Goal: Task Accomplishment & Management: Use online tool/utility

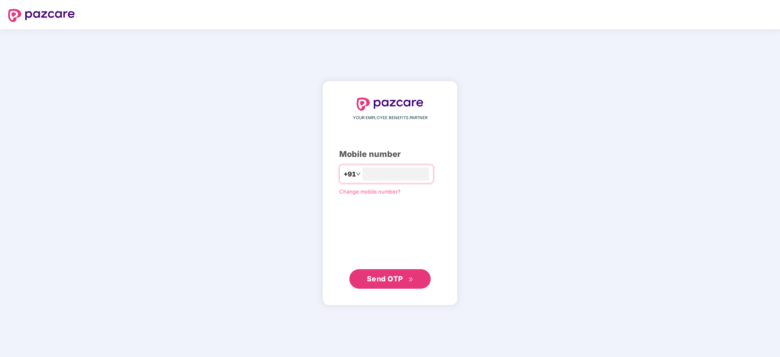
type input "**********"
click at [394, 282] on span "Send OTP" at bounding box center [385, 278] width 36 height 9
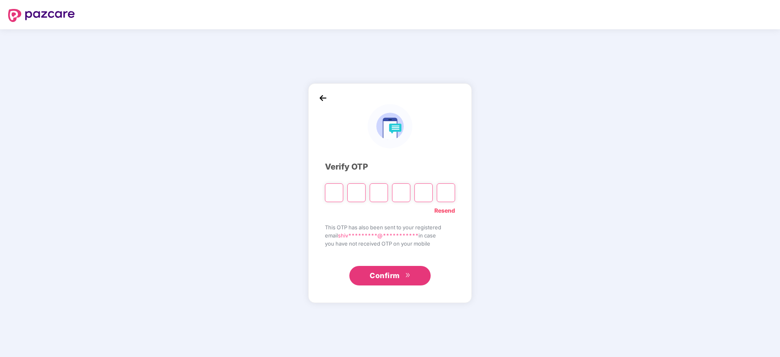
type input "*"
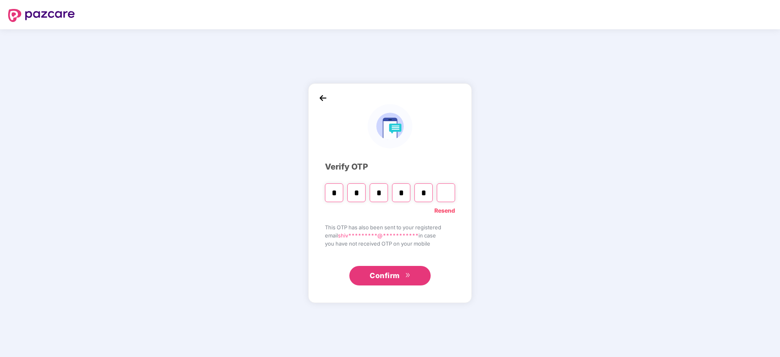
type input "*"
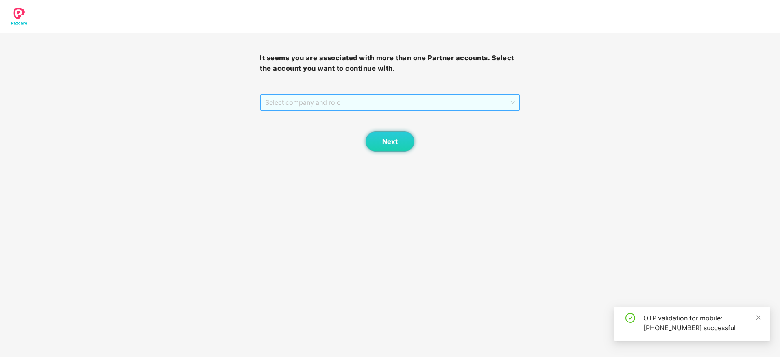
click at [351, 102] on span "Select company and role" at bounding box center [389, 102] width 249 height 15
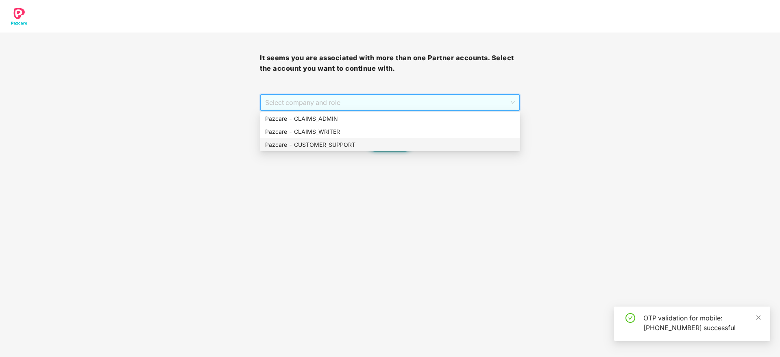
click at [357, 148] on div "Pazcare - CUSTOMER_SUPPORT" at bounding box center [390, 144] width 250 height 9
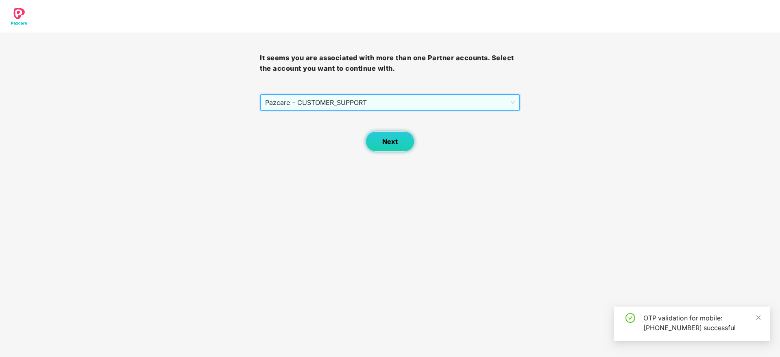
click at [402, 146] on button "Next" at bounding box center [390, 141] width 49 height 20
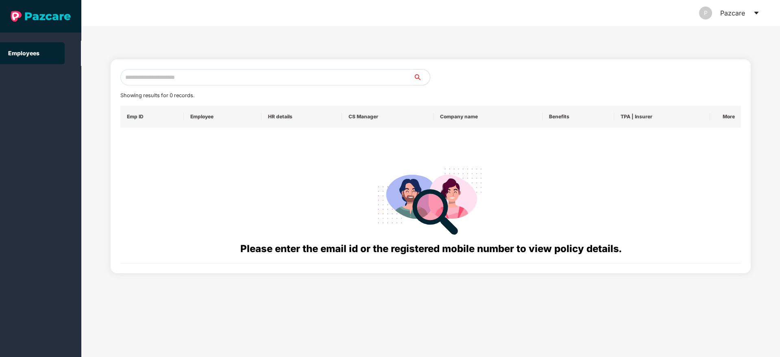
click at [296, 76] on input "text" at bounding box center [266, 77] width 293 height 16
paste input "**********"
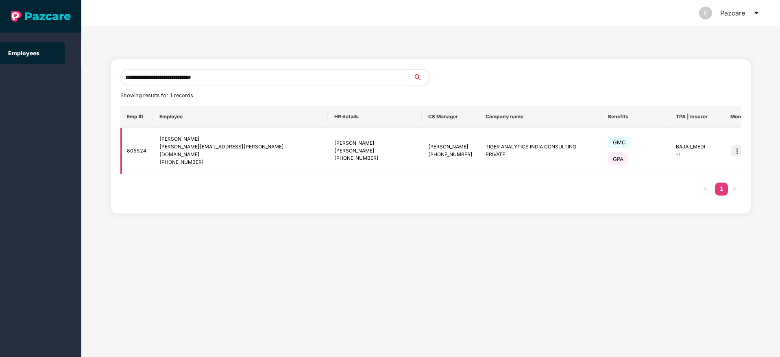
type input "**********"
click at [731, 145] on img at bounding box center [736, 150] width 11 height 11
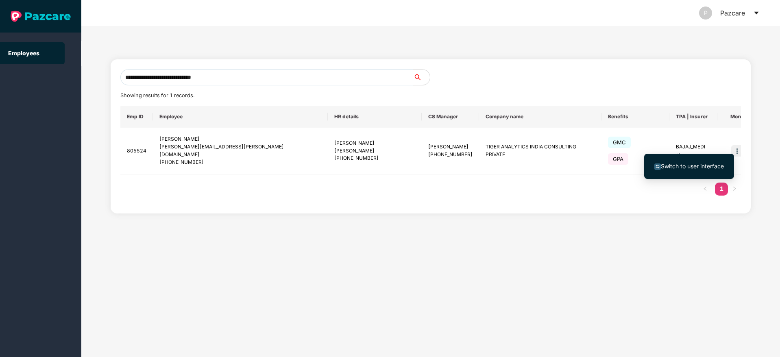
click at [683, 174] on li "Switch to user interface" at bounding box center [689, 166] width 90 height 17
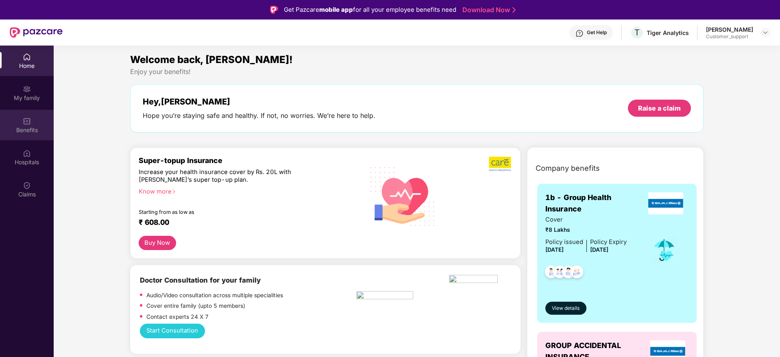
click at [24, 133] on div "Benefits" at bounding box center [27, 130] width 54 height 8
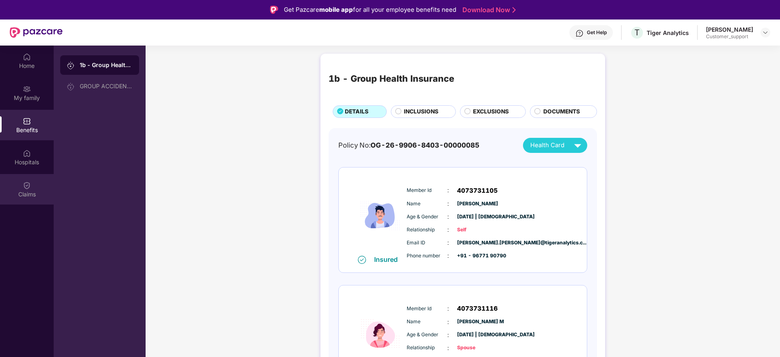
click at [31, 186] on div "Claims" at bounding box center [27, 189] width 54 height 30
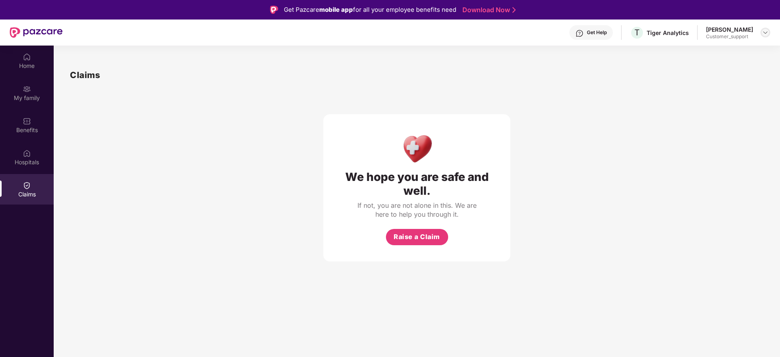
click at [766, 33] on img at bounding box center [765, 32] width 7 height 7
click at [717, 52] on div "Switch to support view" at bounding box center [727, 52] width 106 height 16
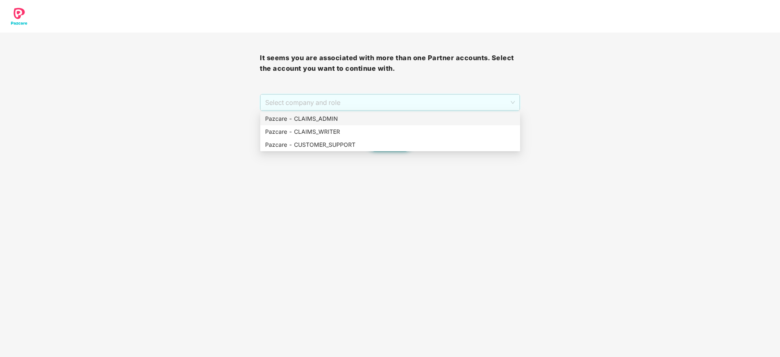
drag, startPoint x: 373, startPoint y: 98, endPoint x: 368, endPoint y: 120, distance: 22.2
click at [368, 120] on body "It seems you are associated with more than one Partner accounts. Select the acc…" at bounding box center [390, 178] width 780 height 357
click at [368, 120] on div "Pazcare - CLAIMS_ADMIN" at bounding box center [390, 118] width 250 height 9
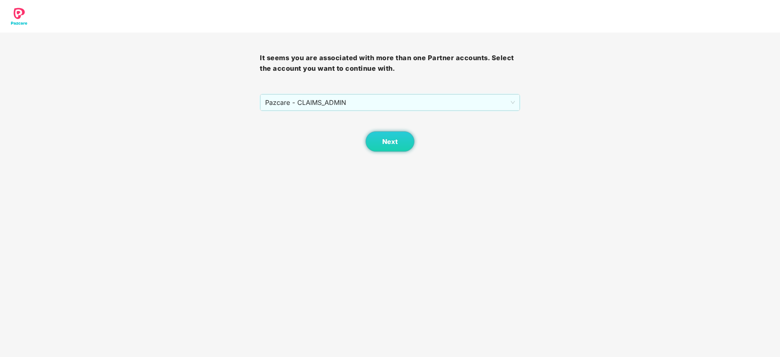
click at [387, 152] on body "It seems you are associated with more than one Partner accounts. Select the acc…" at bounding box center [390, 178] width 780 height 357
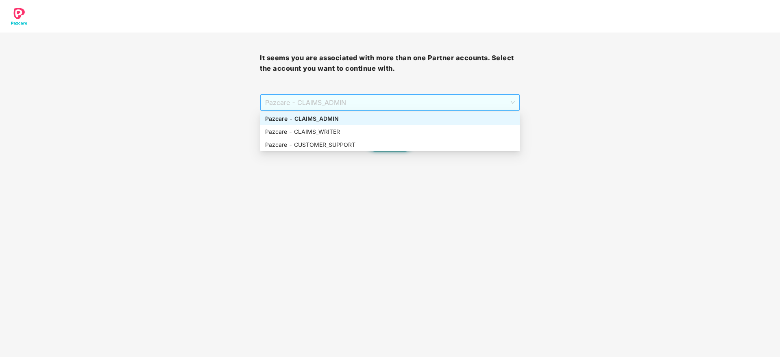
click at [347, 97] on span "Pazcare - CLAIMS_ADMIN" at bounding box center [389, 102] width 249 height 15
click at [356, 122] on div "Pazcare - CLAIMS_ADMIN" at bounding box center [390, 118] width 250 height 9
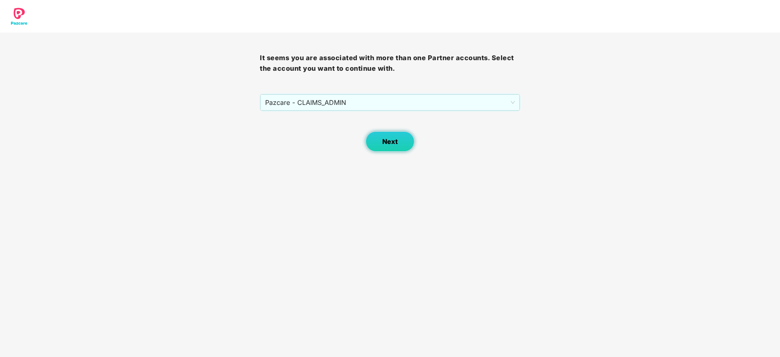
click at [389, 148] on button "Next" at bounding box center [390, 141] width 49 height 20
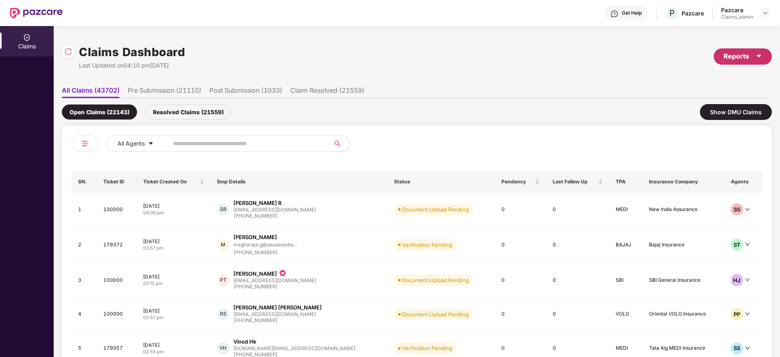
click at [753, 55] on div "Reports" at bounding box center [742, 56] width 39 height 10
click at [701, 93] on div "Claims Pendency Report" at bounding box center [707, 94] width 65 height 9
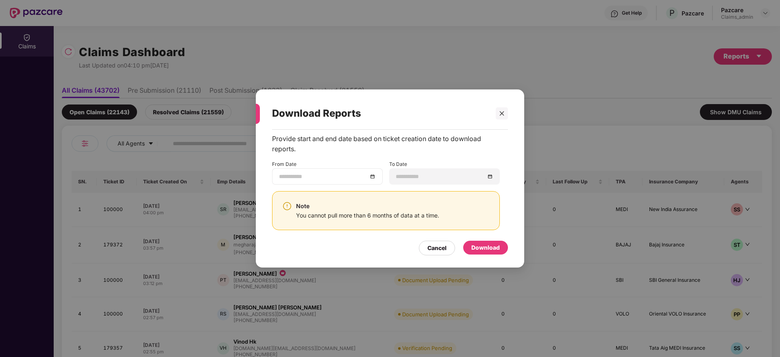
click at [370, 175] on div at bounding box center [327, 176] width 97 height 9
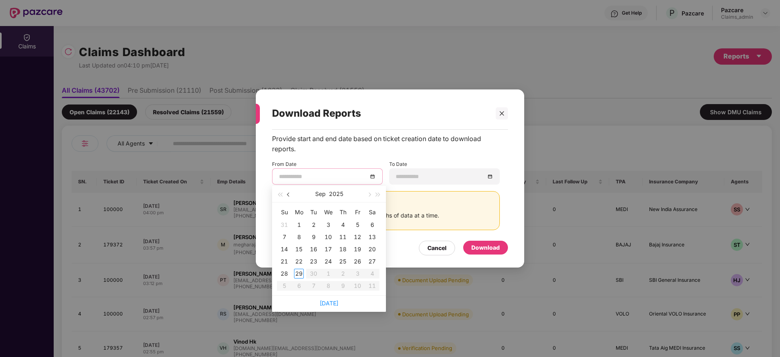
click at [289, 194] on span "button" at bounding box center [289, 195] width 4 height 4
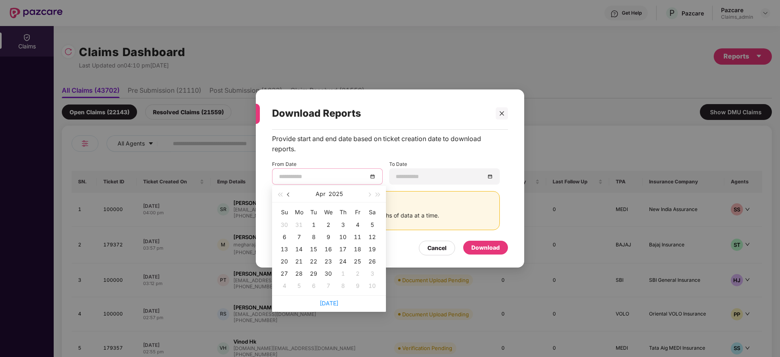
click at [289, 194] on span "button" at bounding box center [289, 195] width 4 height 4
type input "**********"
click at [285, 288] on div "30" at bounding box center [284, 286] width 10 height 10
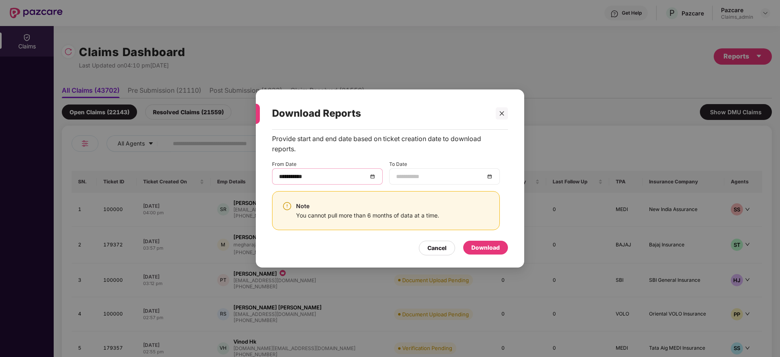
click at [489, 176] on div at bounding box center [444, 176] width 97 height 9
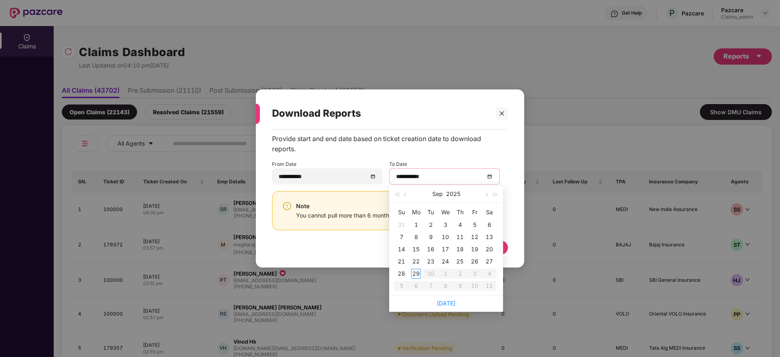
type input "**********"
click at [418, 277] on div "29" at bounding box center [416, 274] width 10 height 10
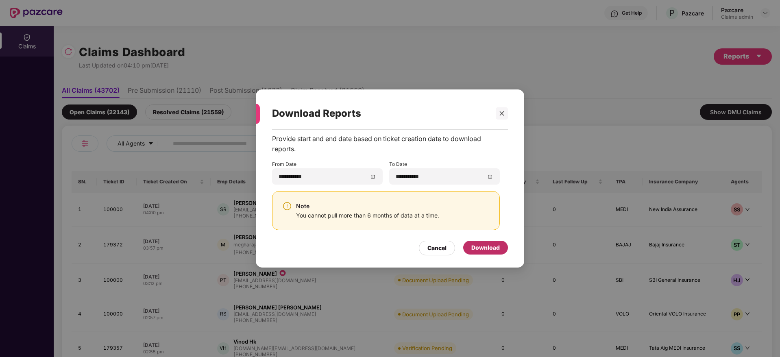
click at [486, 248] on div "Download" at bounding box center [485, 247] width 28 height 9
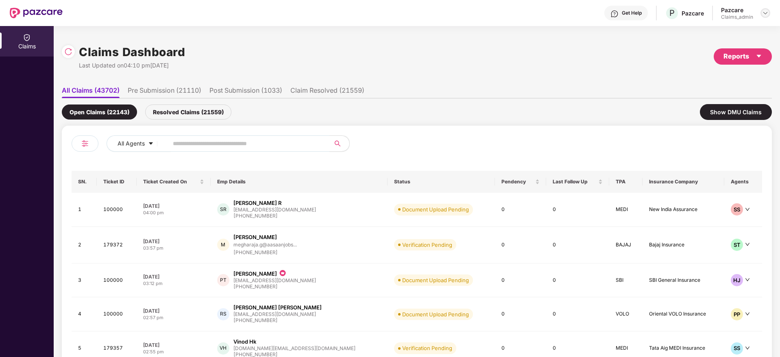
click at [760, 11] on div at bounding box center [765, 13] width 10 height 10
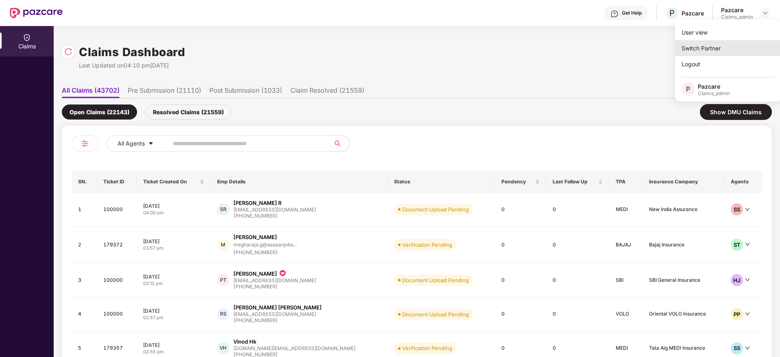
click at [705, 46] on div "Switch Partner" at bounding box center [728, 48] width 106 height 16
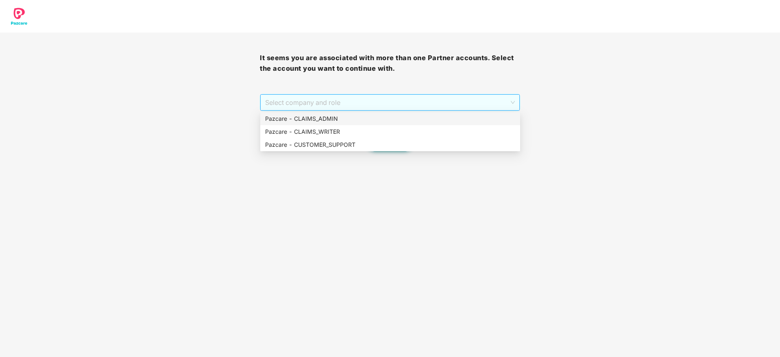
click at [388, 99] on span "Select company and role" at bounding box center [389, 102] width 249 height 15
click at [379, 150] on div "Pazcare - CUSTOMER_SUPPORT" at bounding box center [390, 144] width 260 height 13
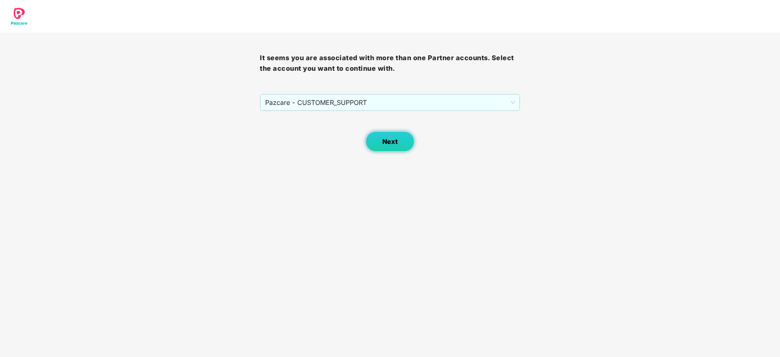
click at [386, 147] on button "Next" at bounding box center [390, 141] width 49 height 20
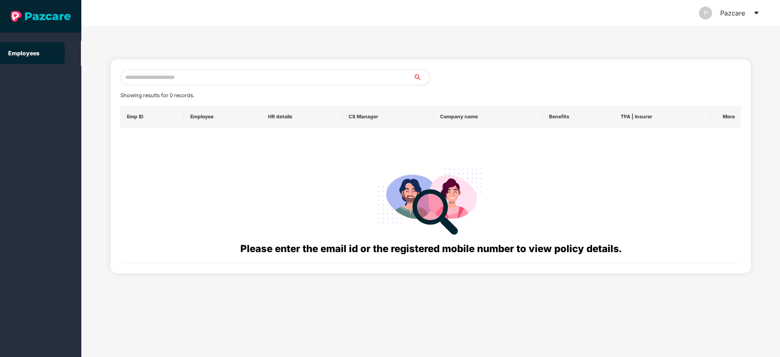
click at [254, 76] on input "text" at bounding box center [266, 77] width 293 height 16
paste input "**********"
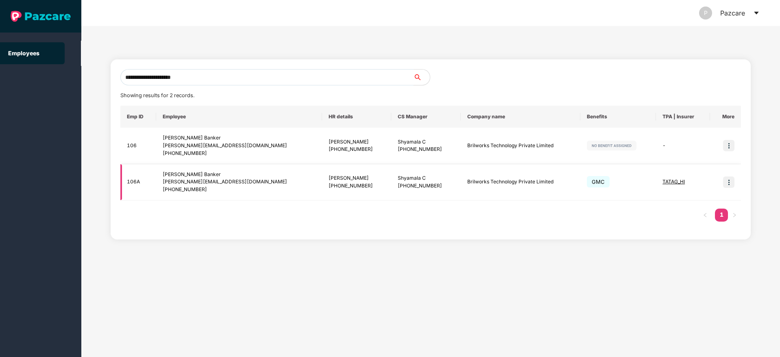
type input "**********"
click at [728, 182] on img at bounding box center [728, 181] width 11 height 11
click at [689, 205] on span "Switch to user interface" at bounding box center [692, 202] width 63 height 7
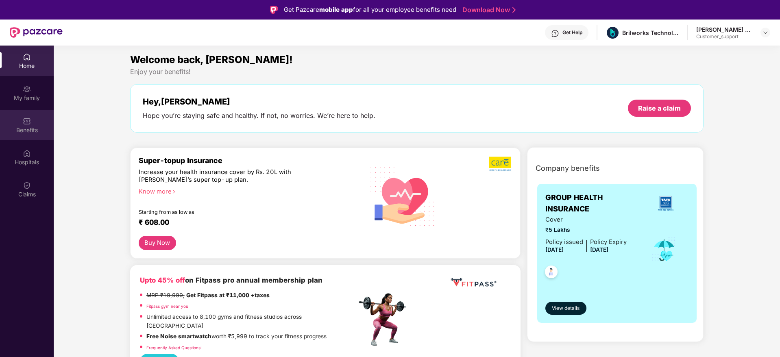
click at [24, 132] on div "Benefits" at bounding box center [27, 130] width 54 height 8
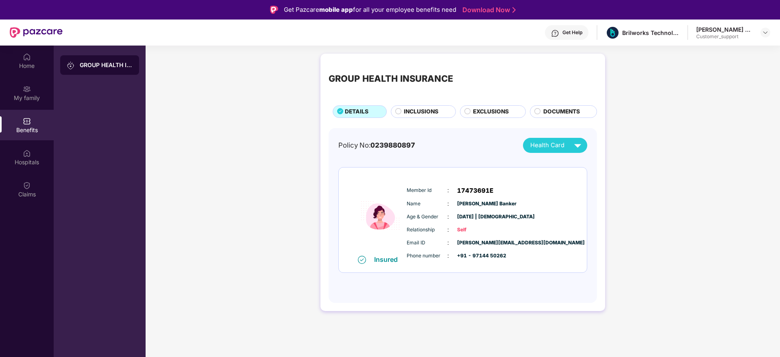
click at [414, 109] on span "INCLUSIONS" at bounding box center [421, 111] width 35 height 9
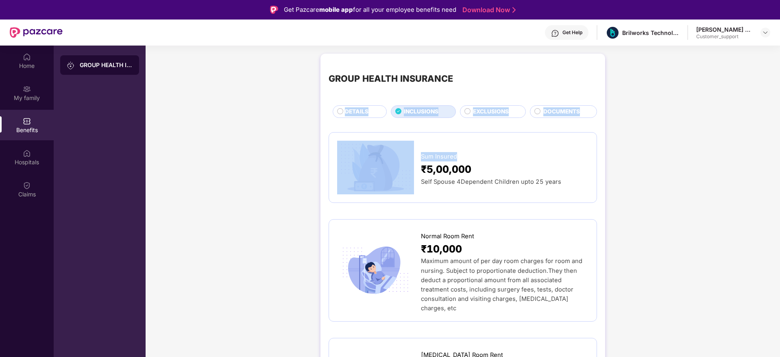
drag, startPoint x: 779, startPoint y: 65, endPoint x: 724, endPoint y: 151, distance: 102.2
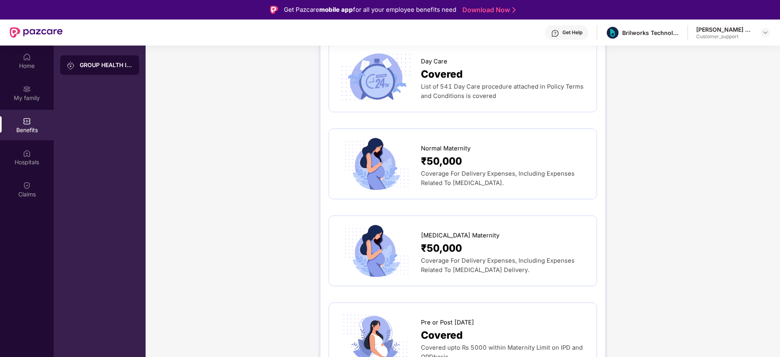
scroll to position [878, 0]
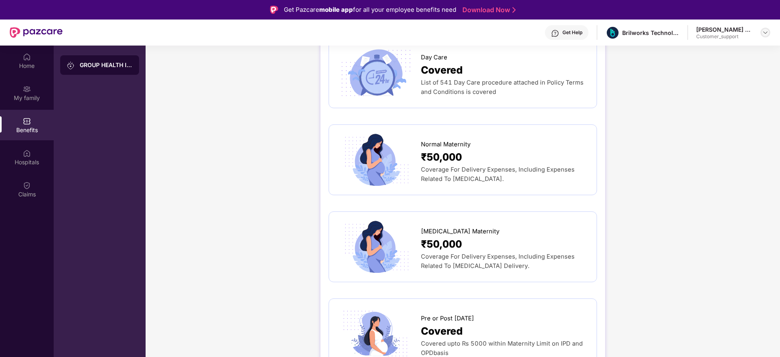
click at [769, 33] on div at bounding box center [765, 33] width 10 height 10
click at [720, 57] on div "Switch to support view" at bounding box center [727, 52] width 106 height 16
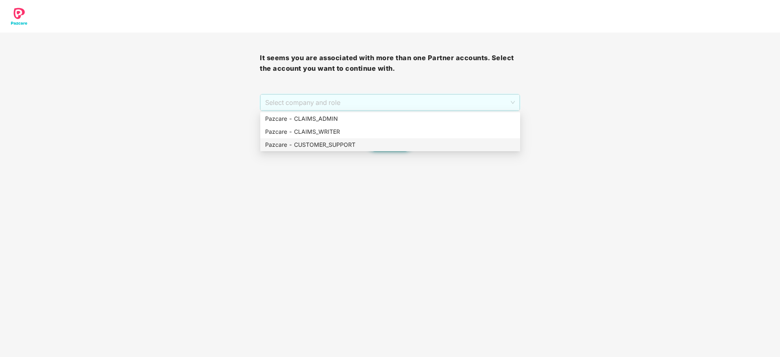
drag, startPoint x: 433, startPoint y: 97, endPoint x: 413, endPoint y: 147, distance: 53.8
click at [413, 147] on body "It seems you are associated with more than one Partner accounts. Select the acc…" at bounding box center [390, 178] width 780 height 357
click at [413, 147] on div "Pazcare - CUSTOMER_SUPPORT" at bounding box center [390, 144] width 250 height 9
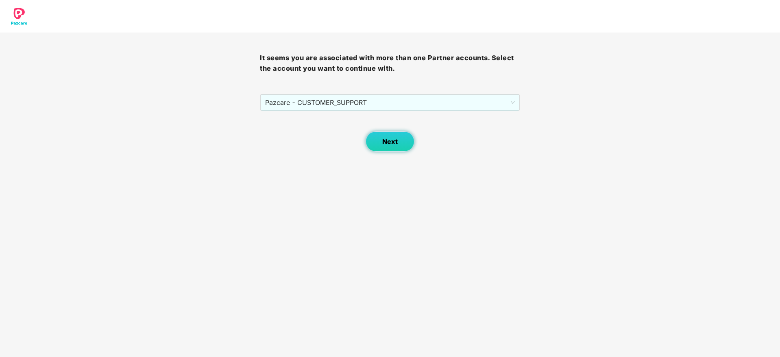
click at [384, 151] on button "Next" at bounding box center [390, 141] width 49 height 20
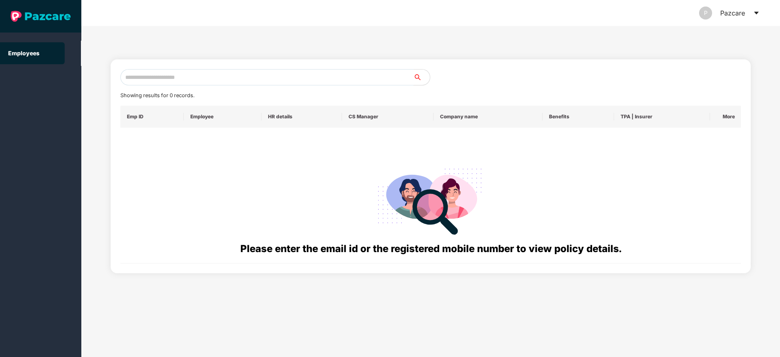
click at [246, 80] on input "text" at bounding box center [266, 77] width 293 height 16
paste input "**********"
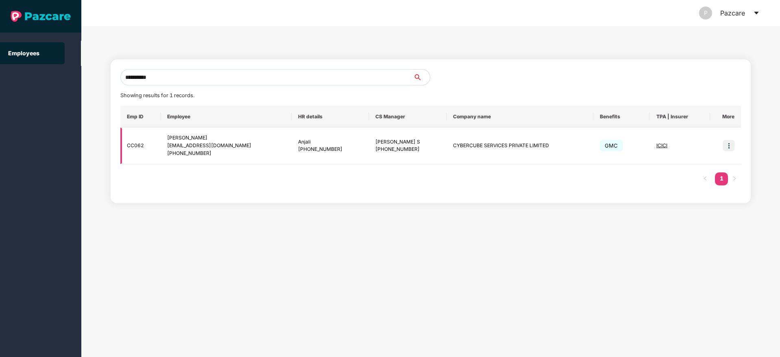
type input "**********"
click at [729, 143] on img at bounding box center [728, 145] width 11 height 11
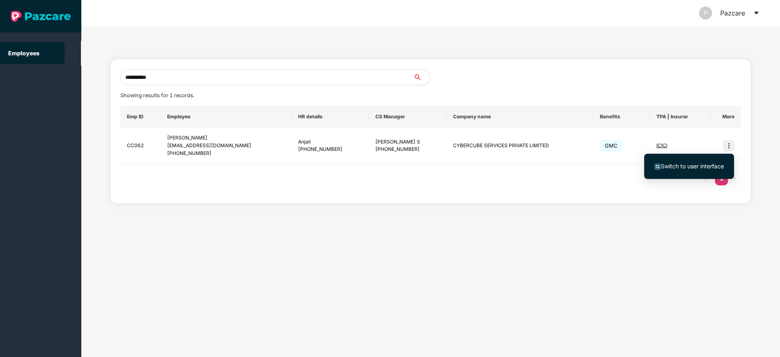
click at [673, 166] on span "Switch to user interface" at bounding box center [692, 166] width 63 height 7
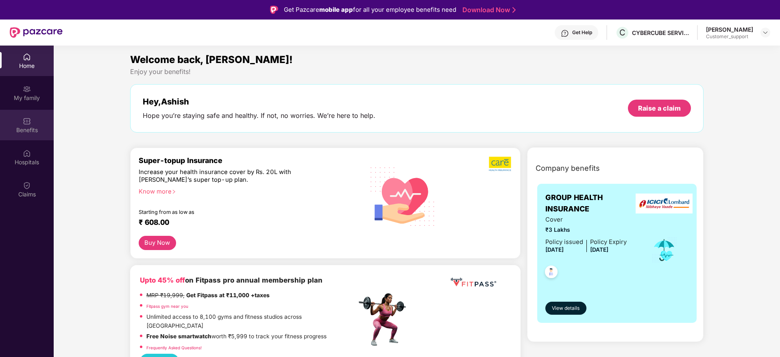
click at [24, 135] on div "Benefits" at bounding box center [27, 125] width 54 height 30
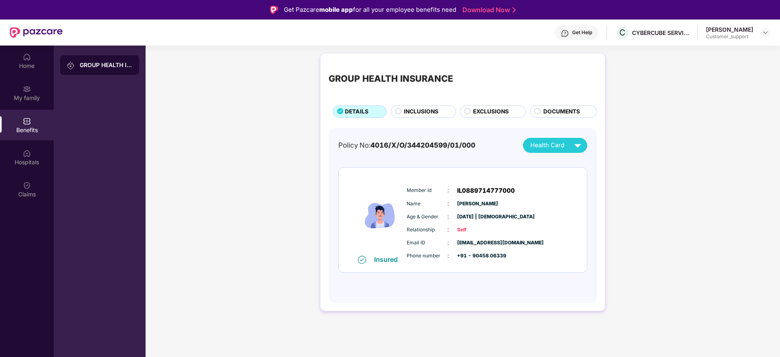
click at [425, 109] on span "INCLUSIONS" at bounding box center [421, 111] width 35 height 9
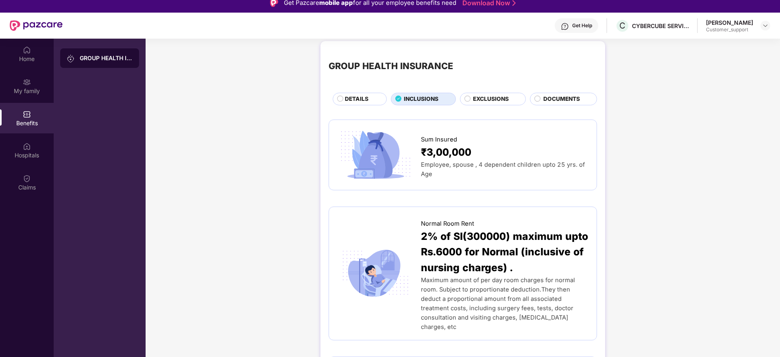
scroll to position [0, 0]
